Goal: Book appointment/travel/reservation

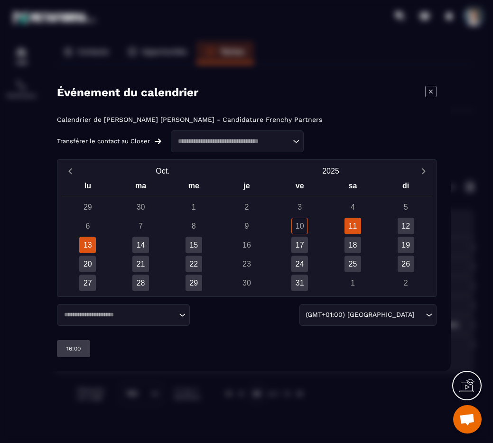
drag, startPoint x: 84, startPoint y: 240, endPoint x: 93, endPoint y: 242, distance: 9.1
click at [84, 240] on div "13" at bounding box center [87, 245] width 17 height 17
click at [81, 344] on div "14:00" at bounding box center [73, 348] width 33 height 17
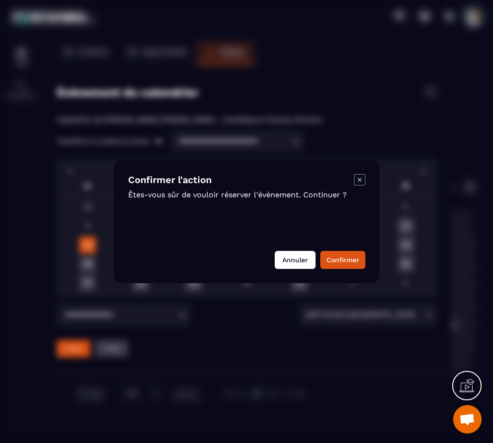
click at [282, 253] on button "Annuler" at bounding box center [295, 260] width 41 height 18
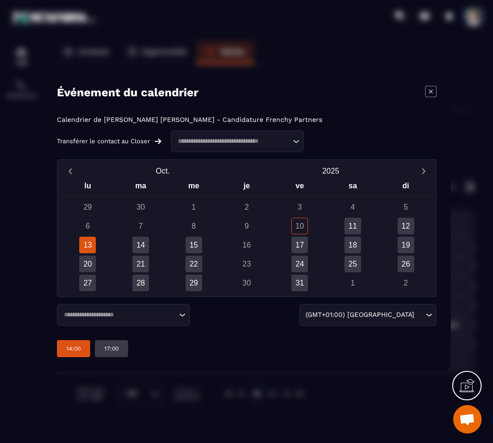
click at [81, 313] on input "Search for option" at bounding box center [119, 314] width 116 height 9
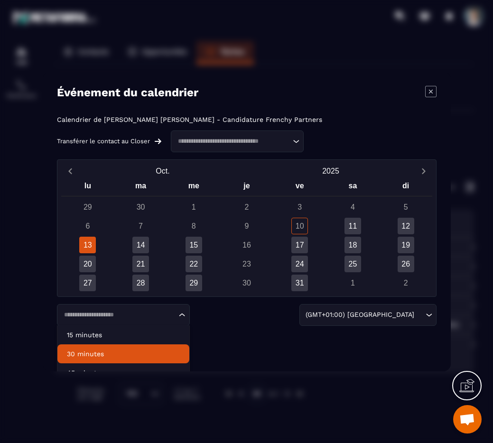
click at [97, 361] on li "30 minutes" at bounding box center [123, 354] width 132 height 19
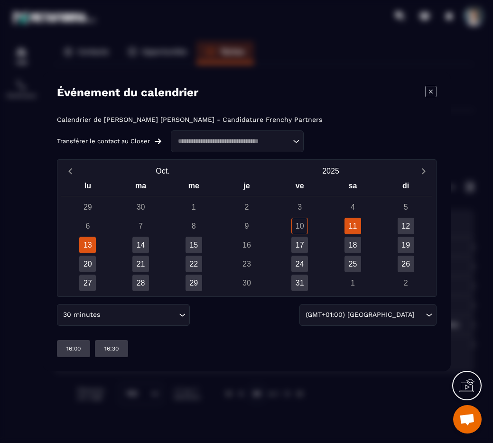
click at [88, 243] on div "13" at bounding box center [87, 245] width 17 height 17
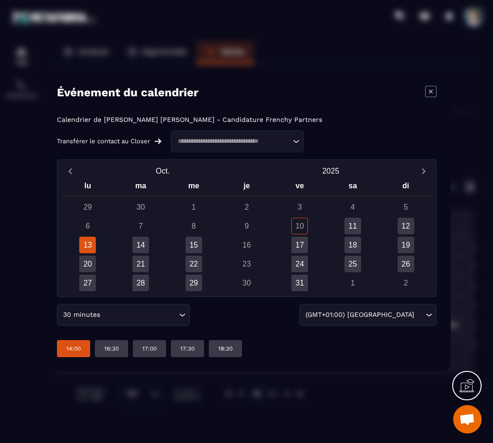
click at [77, 356] on div "14:00" at bounding box center [73, 348] width 33 height 17
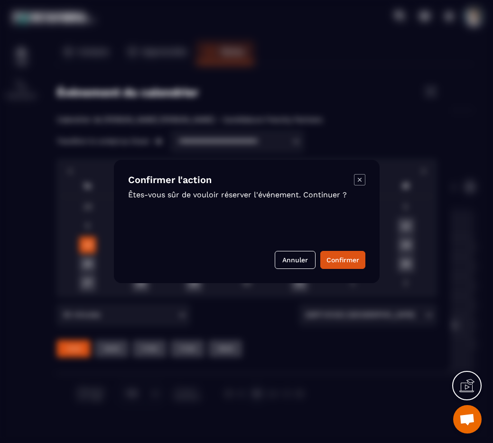
click at [374, 247] on div "Confirmer l'action Êtes-vous sûr de vouloir réserver l'événement. Continuer ? A…" at bounding box center [247, 221] width 266 height 123
click at [350, 262] on button "Confirmer" at bounding box center [342, 260] width 45 height 18
click at [349, 257] on div "Annuler" at bounding box center [246, 260] width 237 height 18
